Goal: Task Accomplishment & Management: Manage account settings

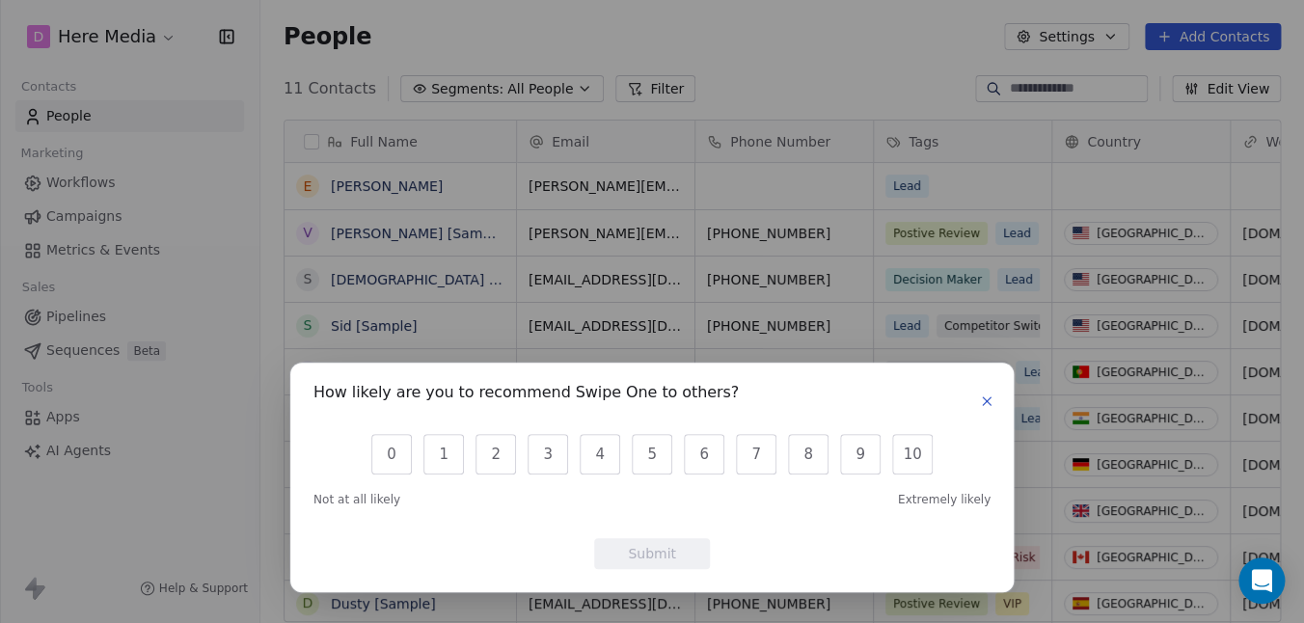
scroll to position [548, 1042]
click at [981, 405] on icon "button" at bounding box center [986, 400] width 15 height 15
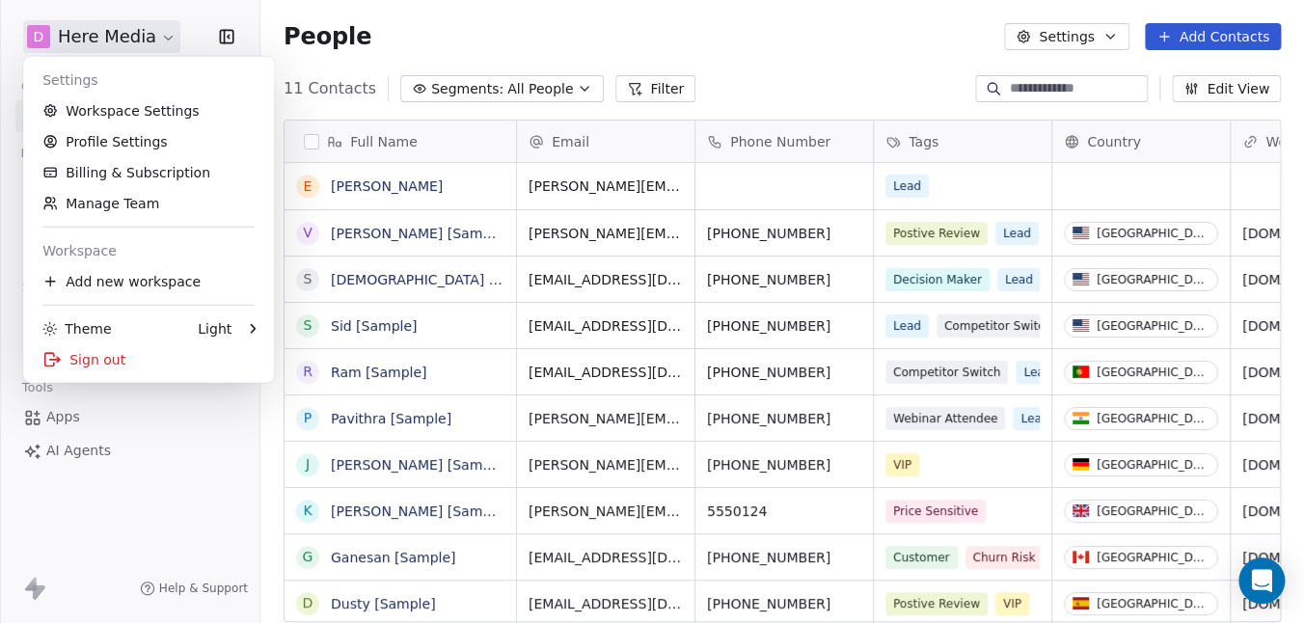
click at [120, 35] on html "D Here Media Contacts People Marketing Workflows Campaigns Metrics & Events Sal…" at bounding box center [652, 311] width 1304 height 623
click at [68, 142] on link "Profile Settings" at bounding box center [148, 141] width 235 height 31
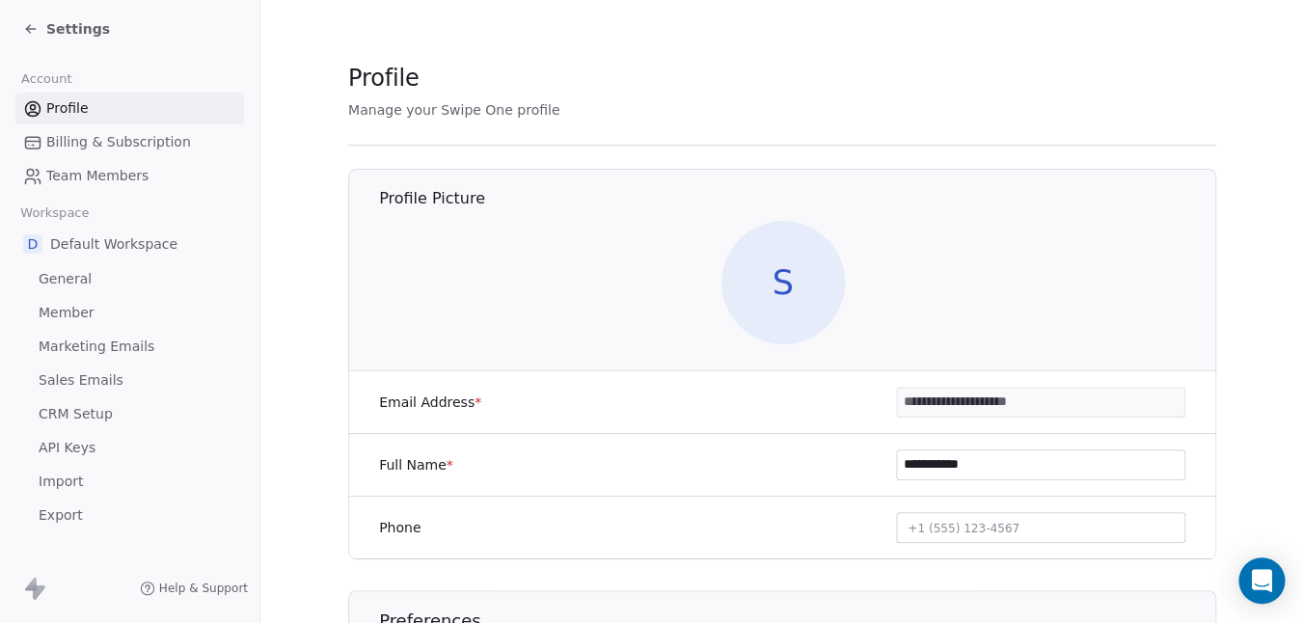
click at [90, 135] on span "Billing & Subscription" at bounding box center [118, 142] width 145 height 20
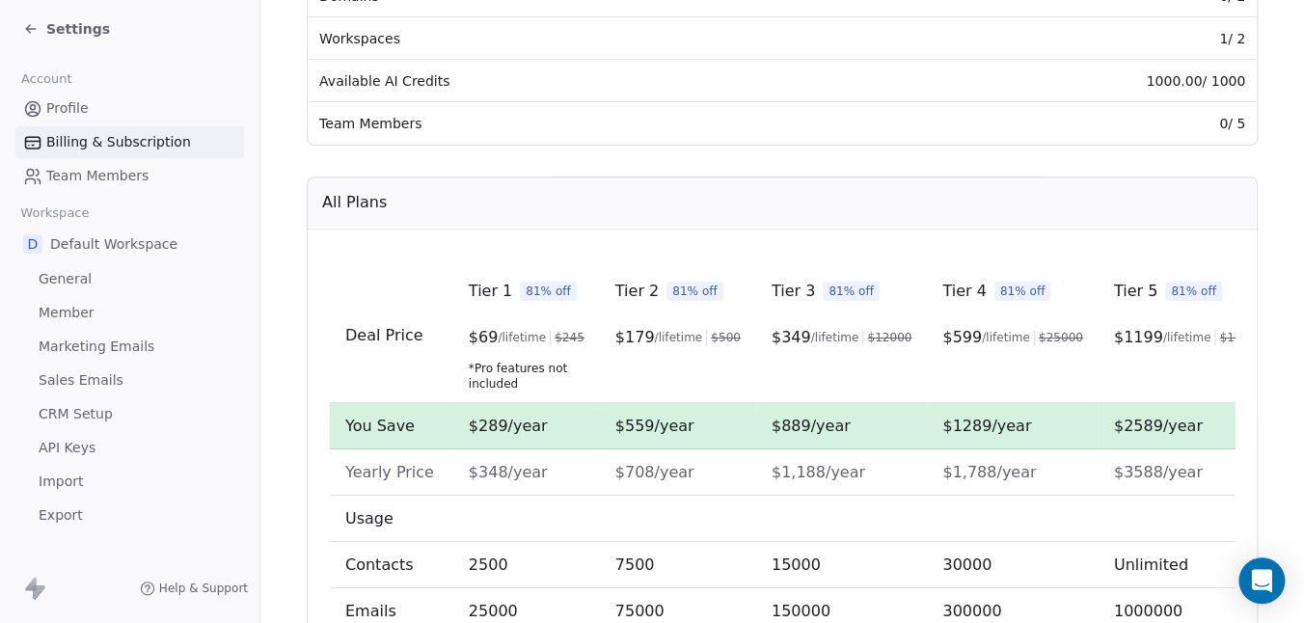
scroll to position [403, 0]
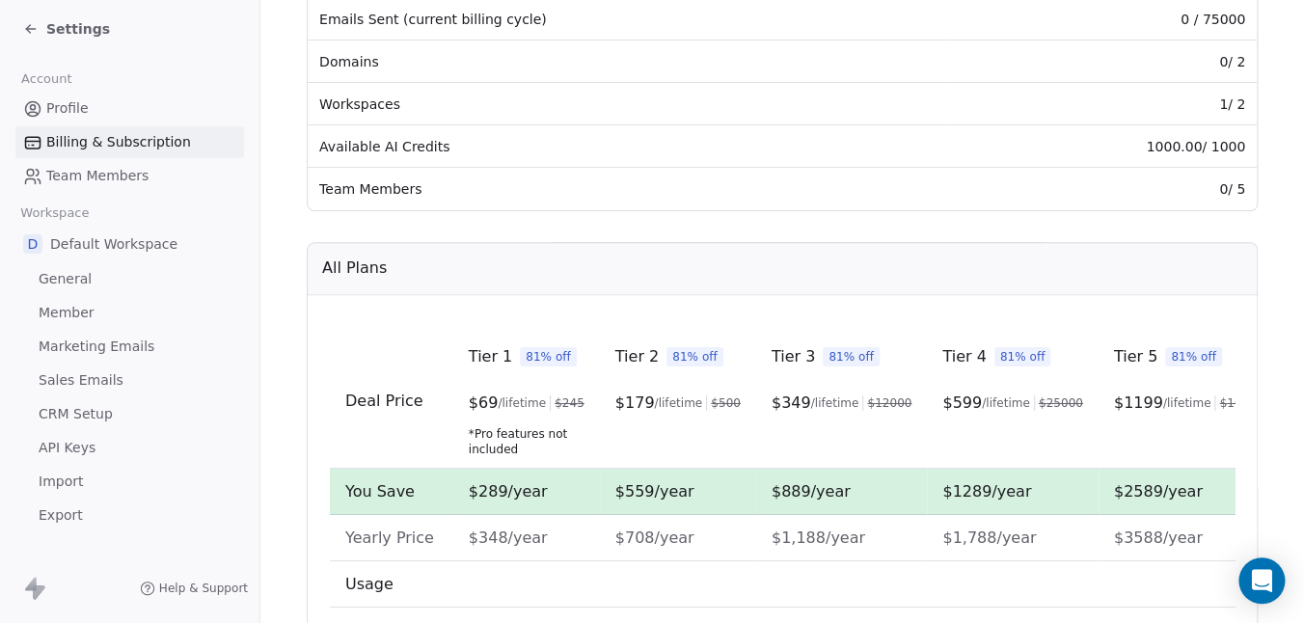
click at [92, 349] on span "Marketing Emails" at bounding box center [97, 347] width 116 height 20
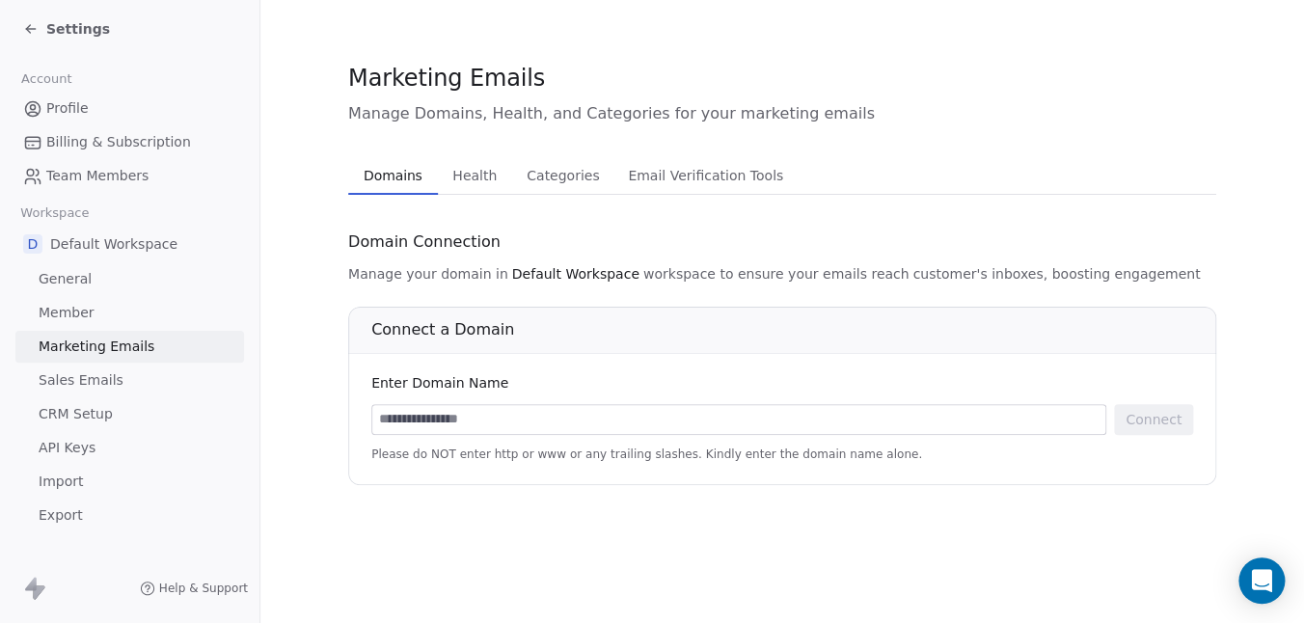
click at [34, 32] on icon at bounding box center [30, 28] width 15 height 15
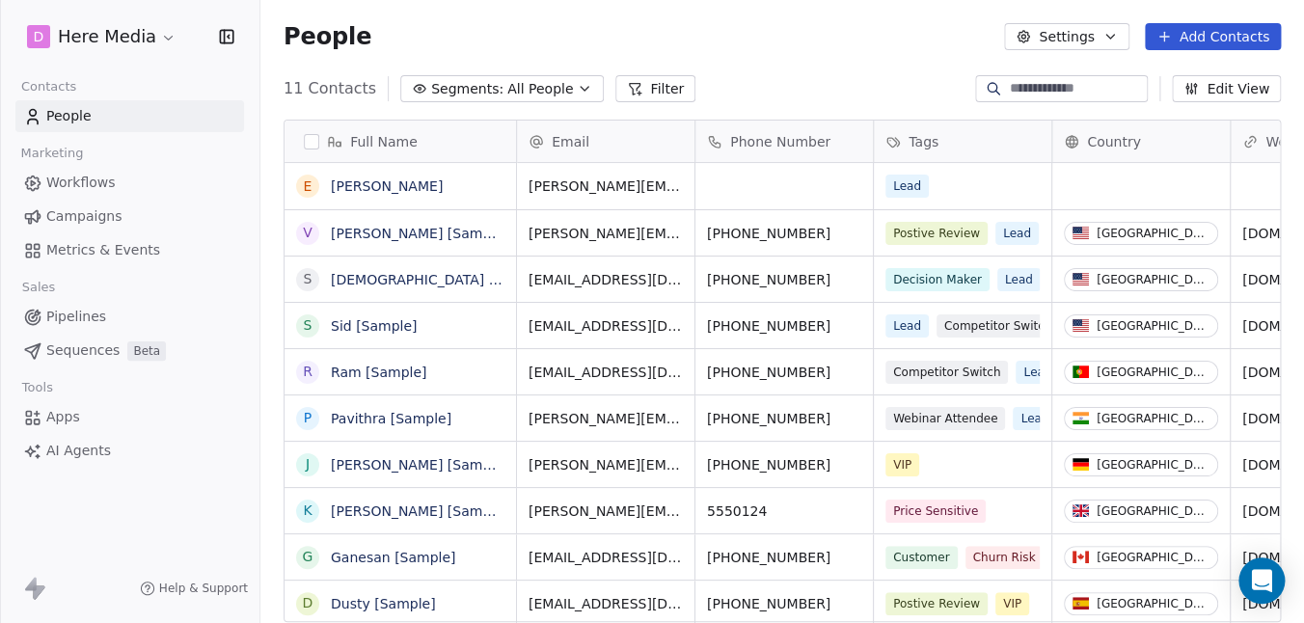
scroll to position [548, 1042]
